Goal: Check status: Check status

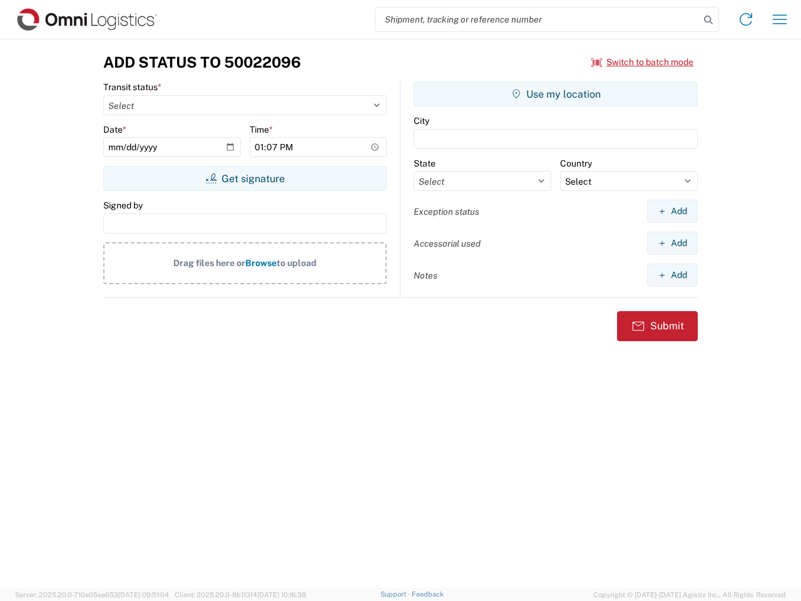
click at [537, 19] on input "search" at bounding box center [537, 20] width 324 height 24
click at [708, 20] on icon at bounding box center [708, 20] width 18 height 18
click at [746, 19] on icon at bounding box center [746, 19] width 20 height 20
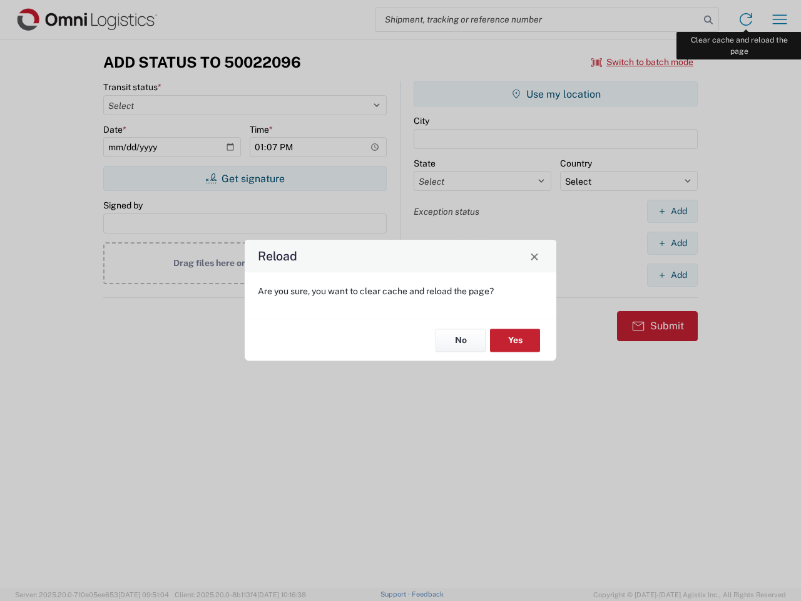
click at [779, 19] on div "Reload Are you sure, you want to clear cache and reload the page? No Yes" at bounding box center [400, 300] width 801 height 601
click at [642, 62] on div "Reload Are you sure, you want to clear cache and reload the page? No Yes" at bounding box center [400, 300] width 801 height 601
click at [245, 178] on div "Reload Are you sure, you want to clear cache and reload the page? No Yes" at bounding box center [400, 300] width 801 height 601
click at [556, 94] on div "Reload Are you sure, you want to clear cache and reload the page? No Yes" at bounding box center [400, 300] width 801 height 601
click at [672, 211] on div "Reload Are you sure, you want to clear cache and reload the page? No Yes" at bounding box center [400, 300] width 801 height 601
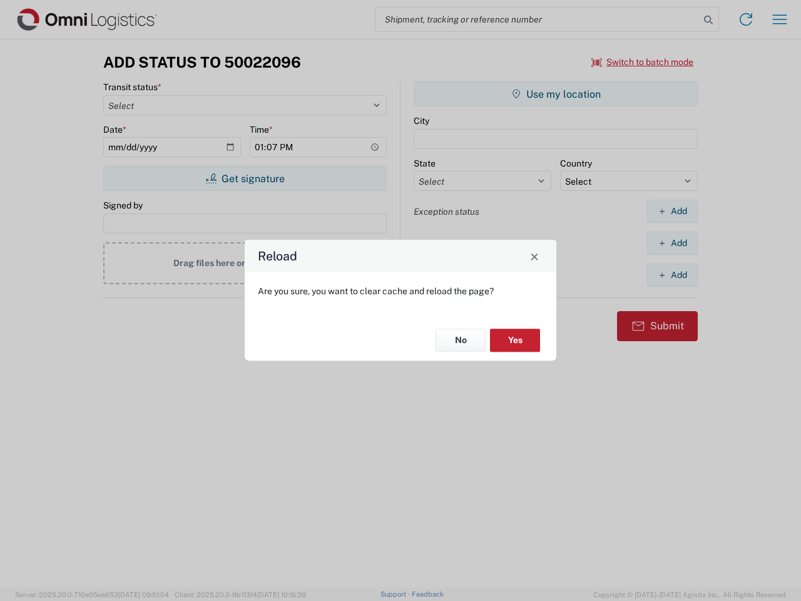
click at [672, 243] on div "Reload Are you sure, you want to clear cache and reload the page? No Yes" at bounding box center [400, 300] width 801 height 601
click at [672, 275] on div "Reload Are you sure, you want to clear cache and reload the page? No Yes" at bounding box center [400, 300] width 801 height 601
